Goal: Task Accomplishment & Management: Manage account settings

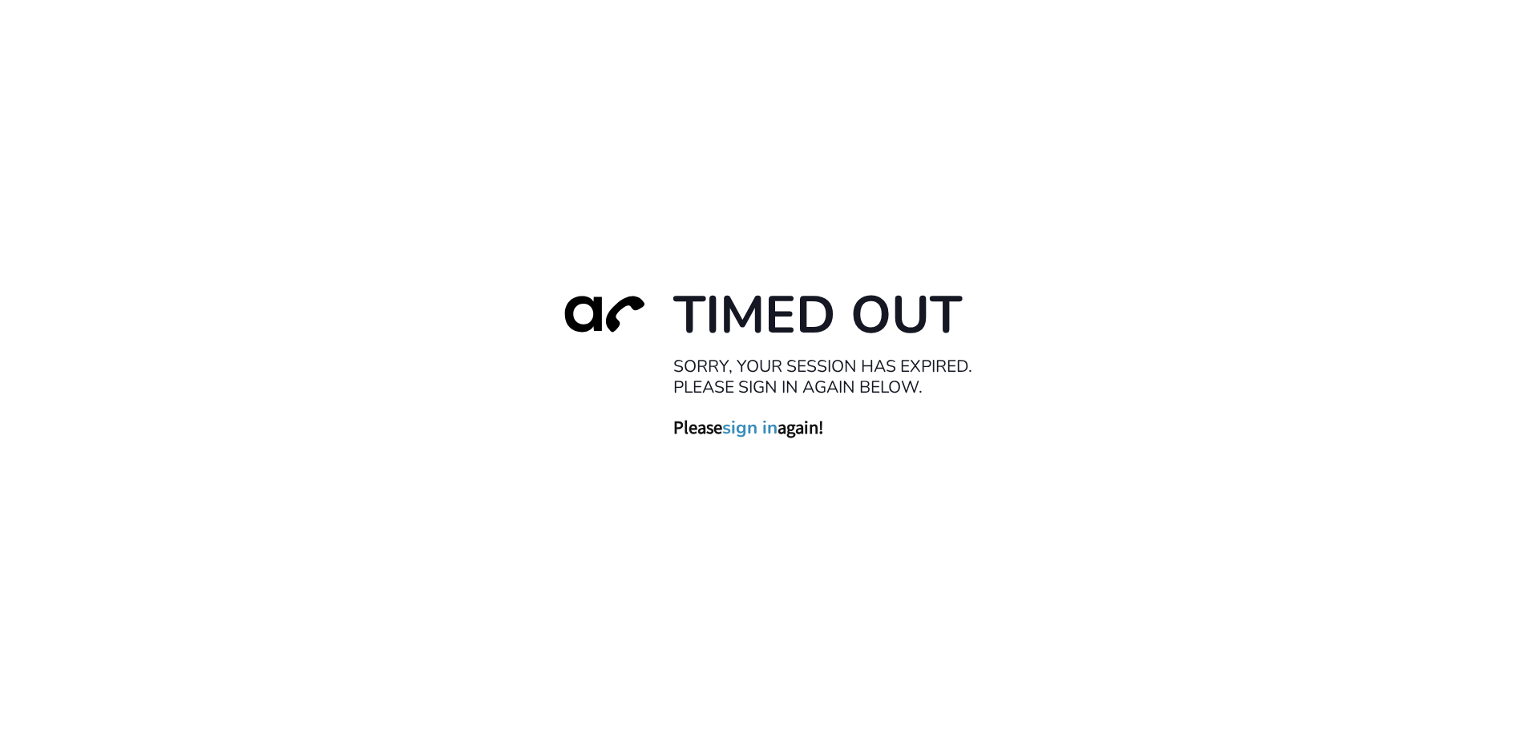
click at [734, 439] on link "sign in" at bounding box center [749, 427] width 55 height 22
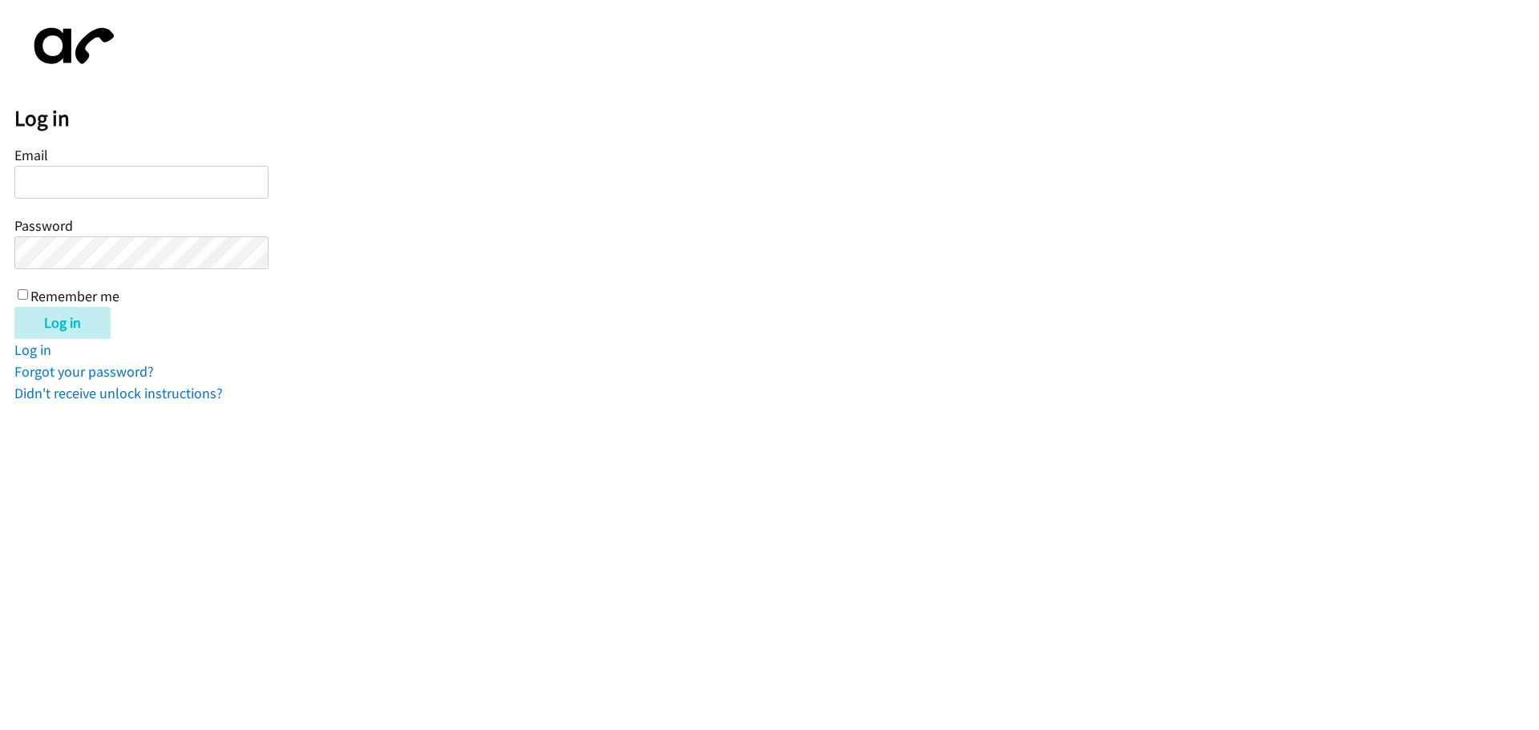
click at [95, 188] on input "Email" at bounding box center [141, 182] width 254 height 33
click at [92, 185] on input "Email" at bounding box center [141, 182] width 254 height 33
click at [89, 185] on input "Email" at bounding box center [141, 182] width 254 height 33
click at [107, 179] on input "Email" at bounding box center [141, 182] width 254 height 33
